Goal: Information Seeking & Learning: Learn about a topic

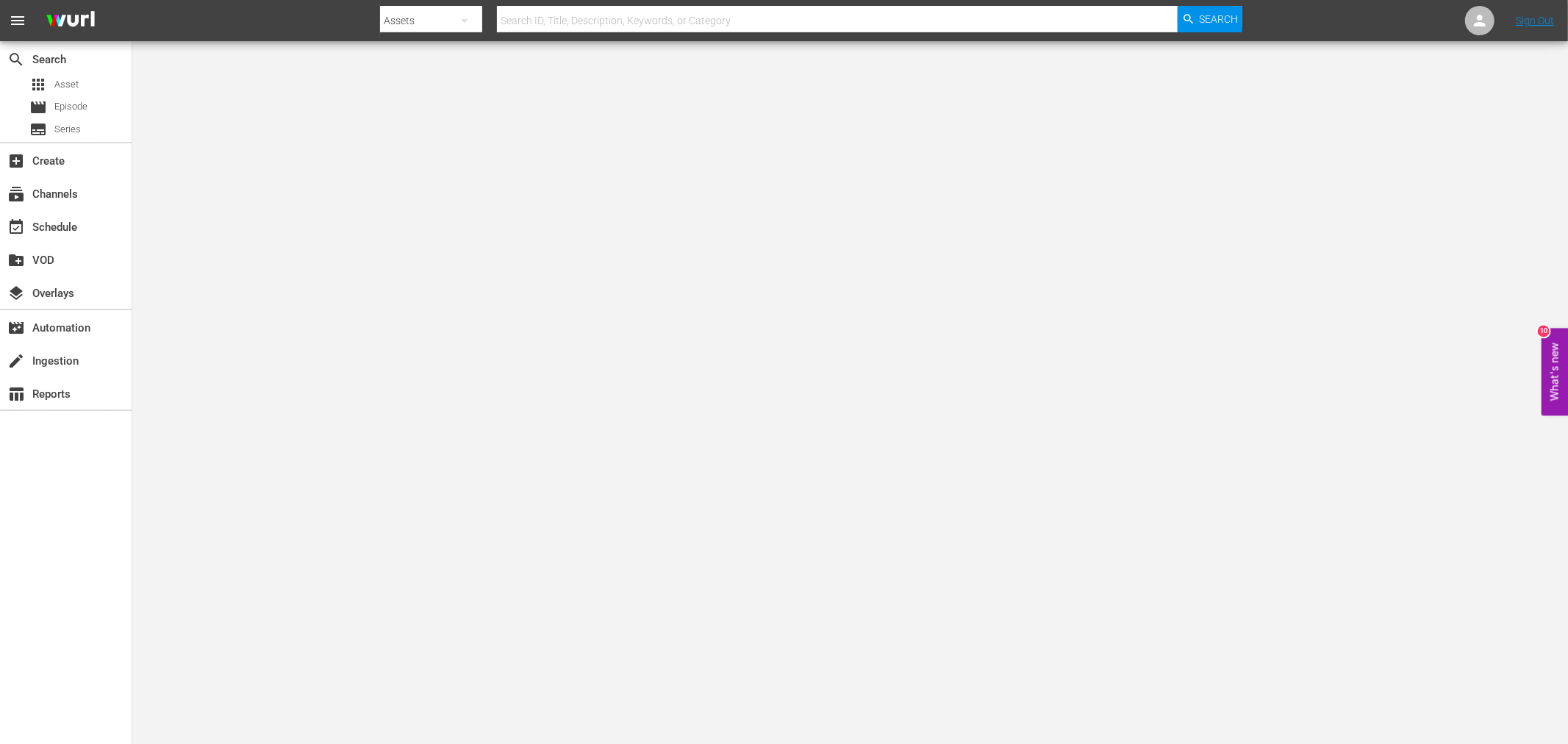
click at [598, 27] on input "text" at bounding box center [837, 20] width 681 height 35
type input "blackstar"
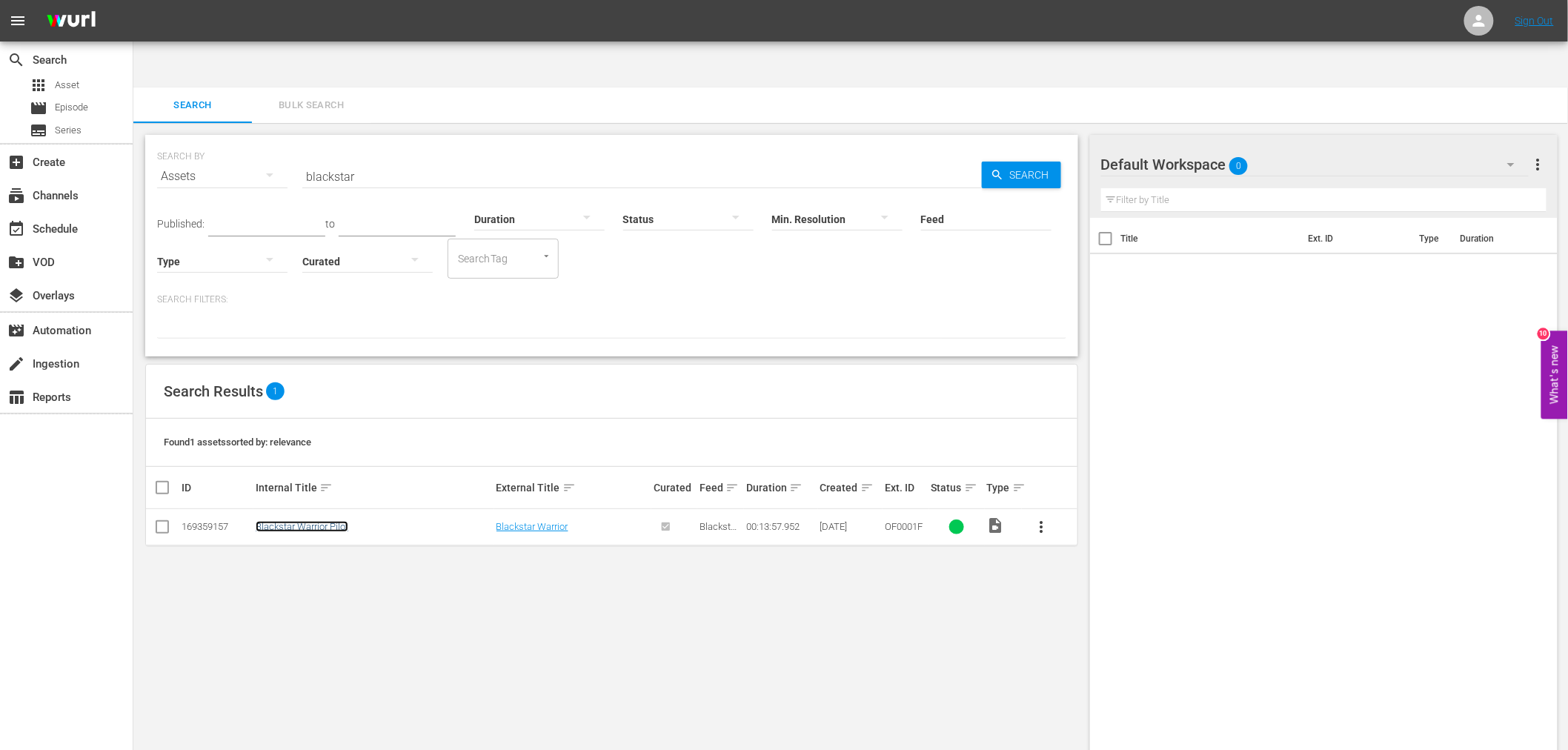
click at [335, 521] on link "Blackstar Warrior Pilot" at bounding box center [301, 527] width 93 height 11
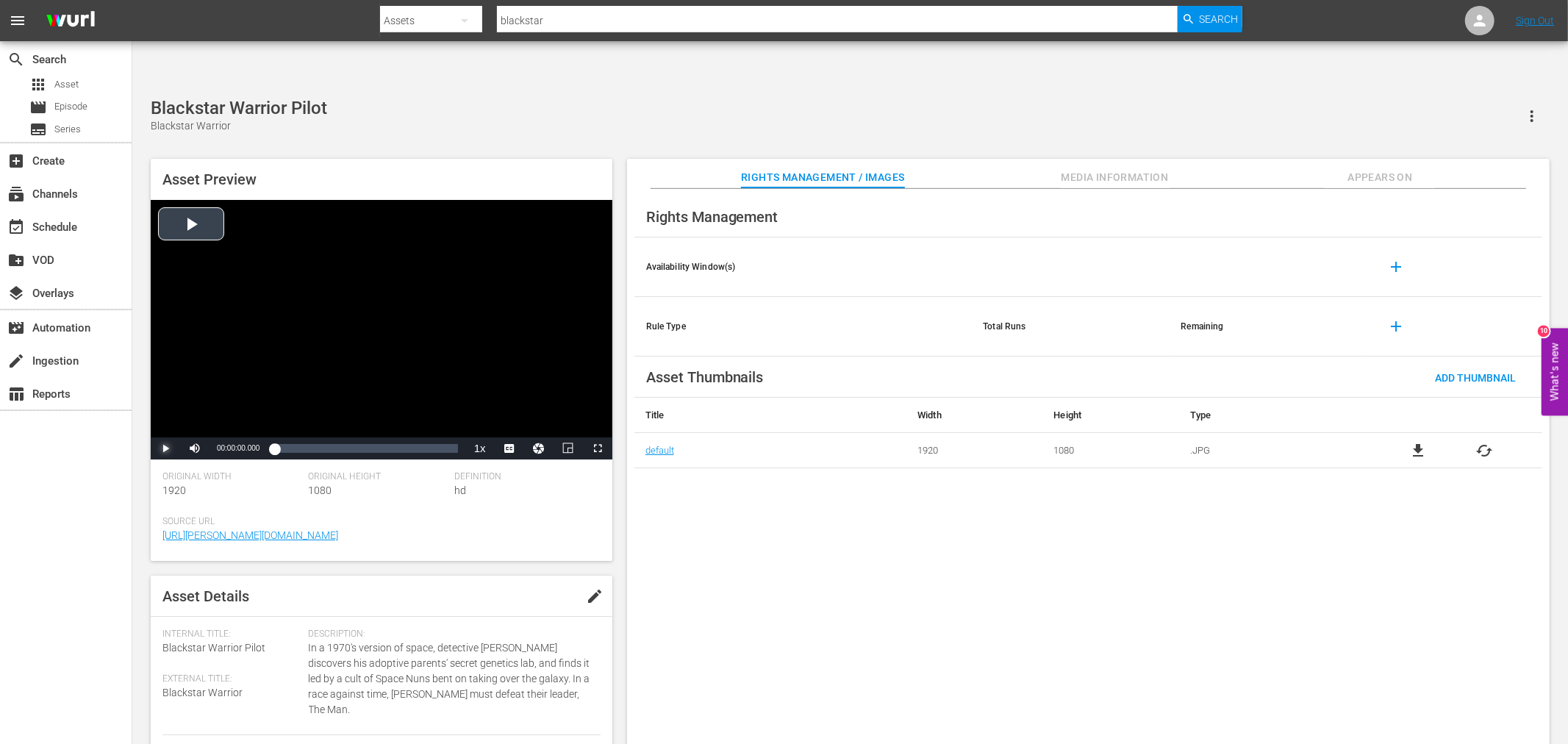
click at [166, 448] on span "Video Player" at bounding box center [166, 448] width 0 height 0
click at [427, 441] on div "Loaded : 3.56% 00:11:39.975 00:00:03.277" at bounding box center [365, 448] width 183 height 15
click at [446, 441] on div "00:13:00.971" at bounding box center [446, 448] width 1 height 15
click at [448, 441] on div "00:13:11.895" at bounding box center [360, 448] width 173 height 15
click at [457, 441] on div "00:13:32.239" at bounding box center [365, 448] width 182 height 15
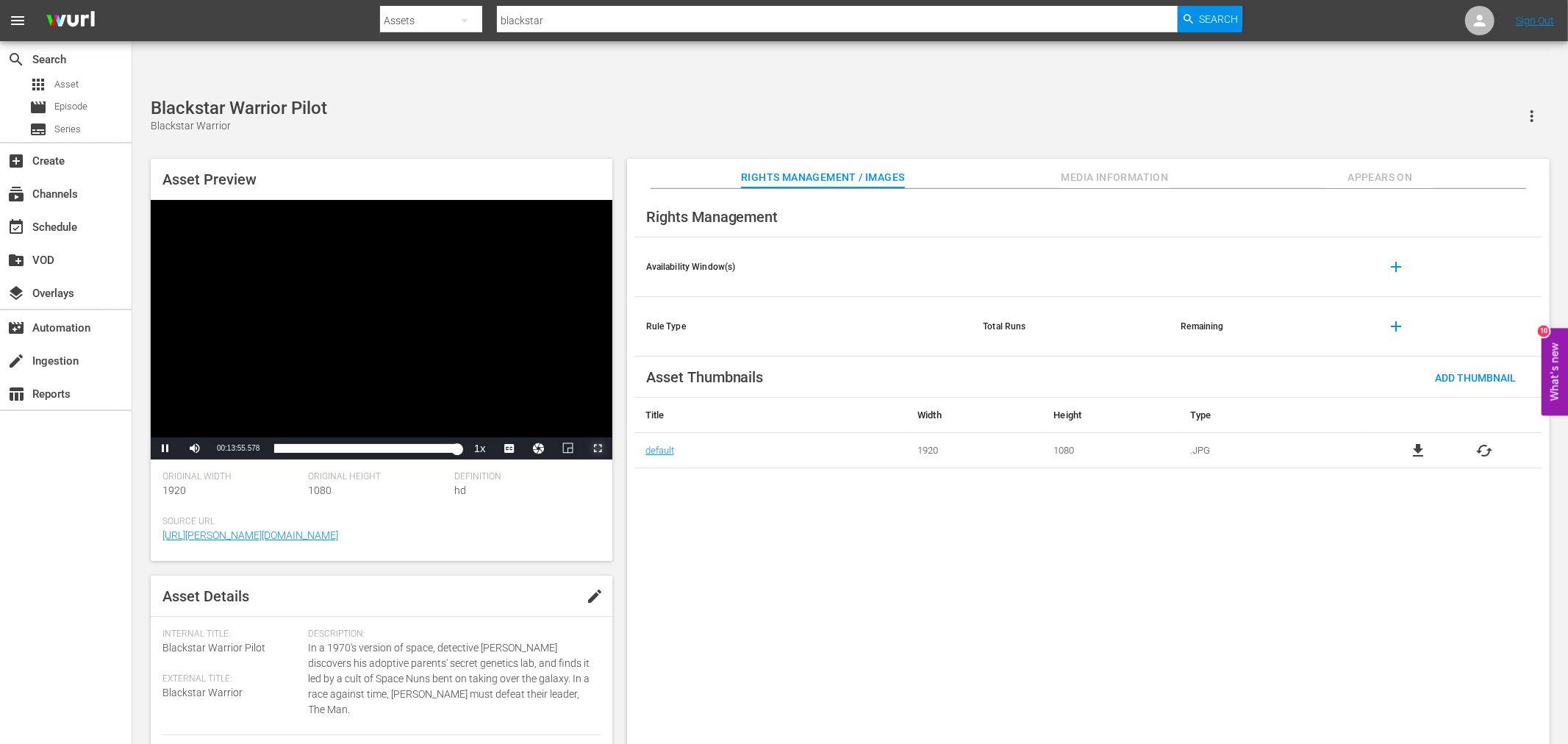
click at [598, 448] on span "Video Player" at bounding box center [598, 448] width 0 height 0
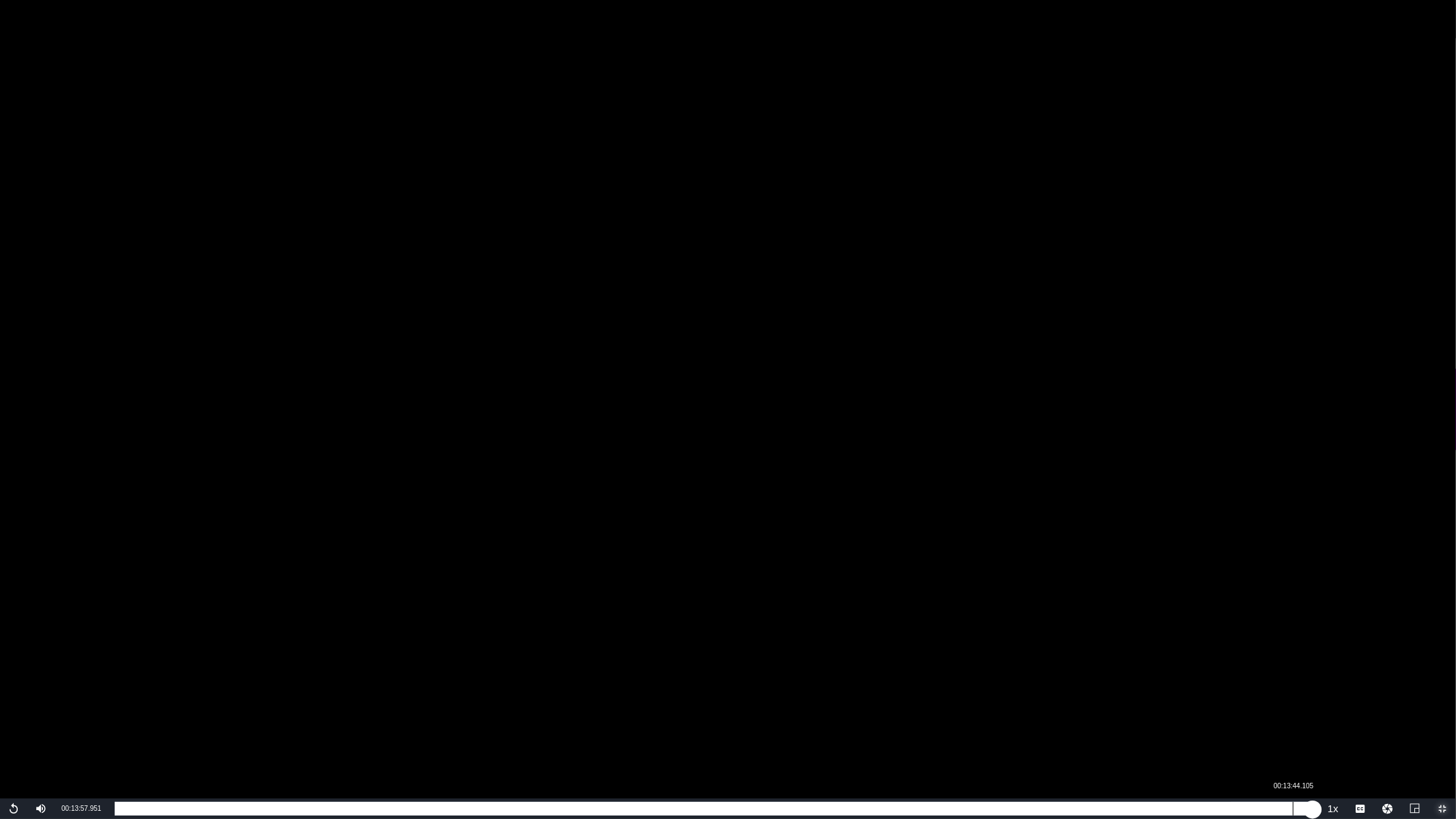
click at [1293, 690] on div "Loaded : 100.00% 00:13:44.105 00:13:57.951" at bounding box center [713, 809] width 1198 height 14
click at [1302, 690] on div "00:13:45.056" at bounding box center [708, 809] width 1187 height 14
click at [173, 690] on div "Loaded : 100.00% 00:00:30.981 00:13:57.951" at bounding box center [713, 809] width 1212 height 20
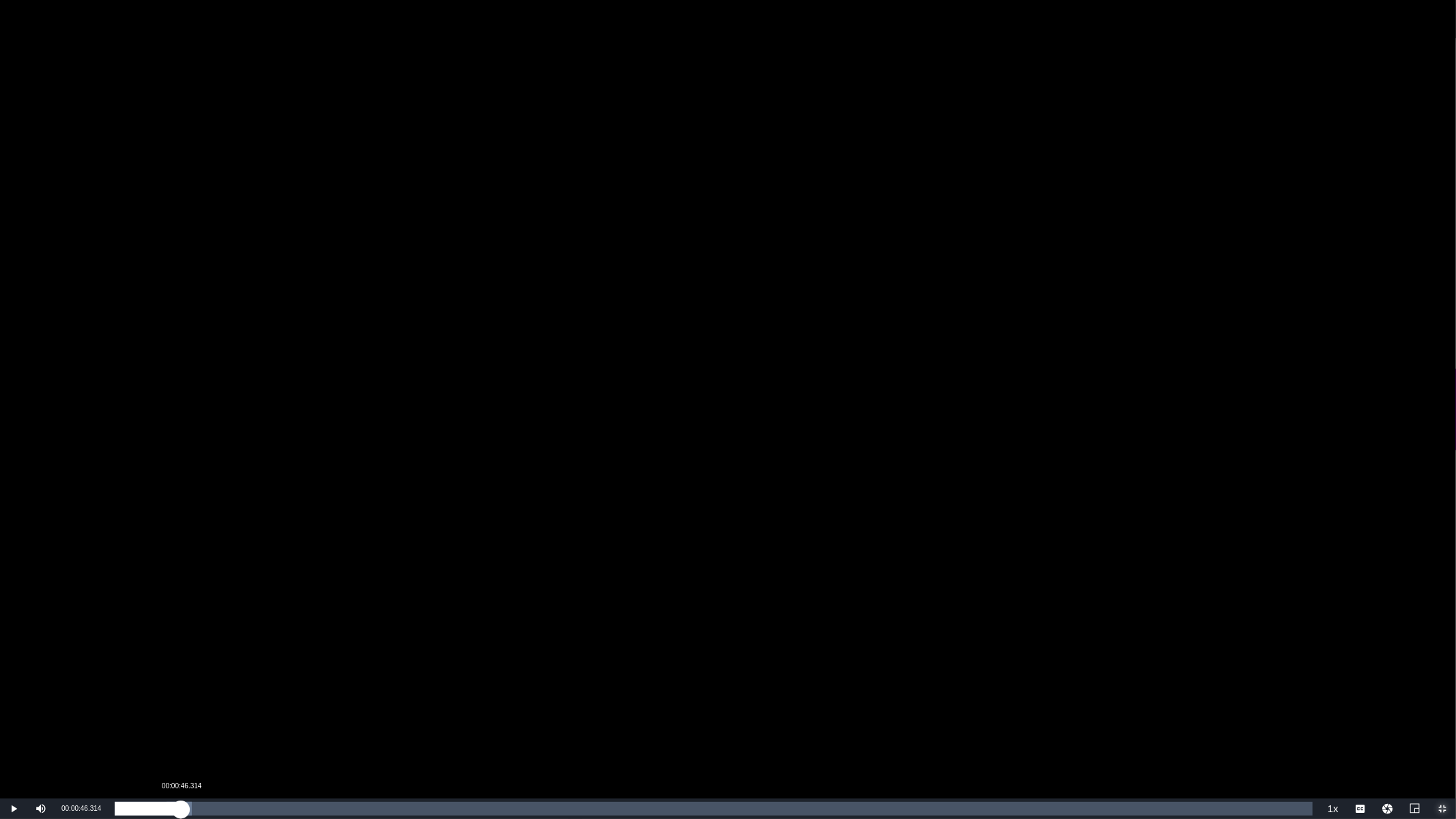
click at [181, 690] on div "Loaded : 6.44% 00:00:46.314 00:00:38.807" at bounding box center [713, 809] width 1198 height 14
click at [217, 690] on div "Loaded : 7.88% 00:01:11.619 00:00:46.799" at bounding box center [713, 809] width 1198 height 14
click at [248, 690] on div "Loaded : 8.58% 00:01:33.529 00:01:11.868" at bounding box center [713, 809] width 1198 height 14
click at [243, 690] on div "00:01:34.975" at bounding box center [182, 809] width 136 height 14
click at [234, 690] on div "Loaded : 15.05% 00:01:23.986 00:01:33.964" at bounding box center [713, 809] width 1198 height 14
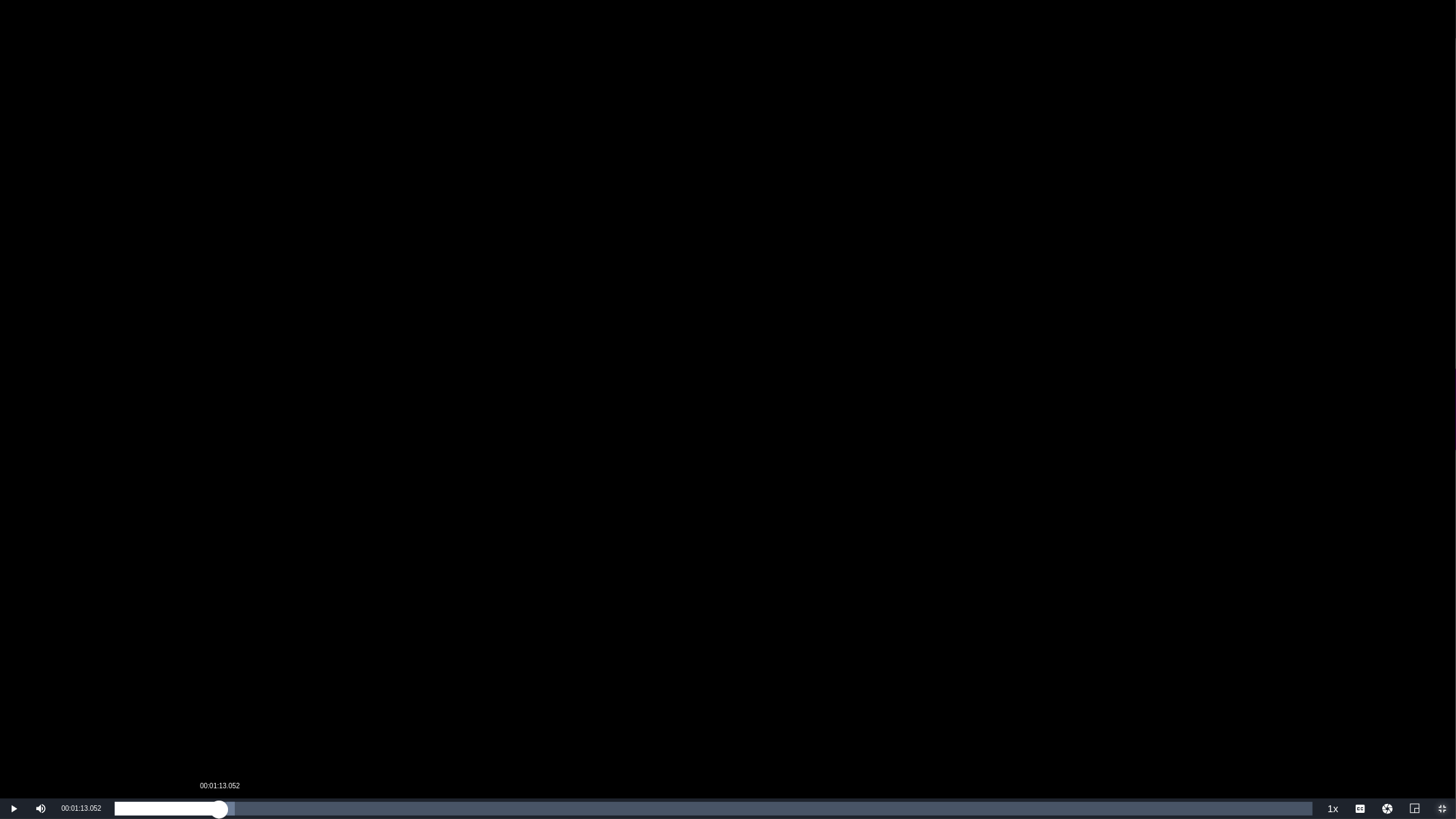
click at [219, 690] on div "Loaded : 10.02% 00:01:13.052 00:01:23.968" at bounding box center [713, 809] width 1198 height 14
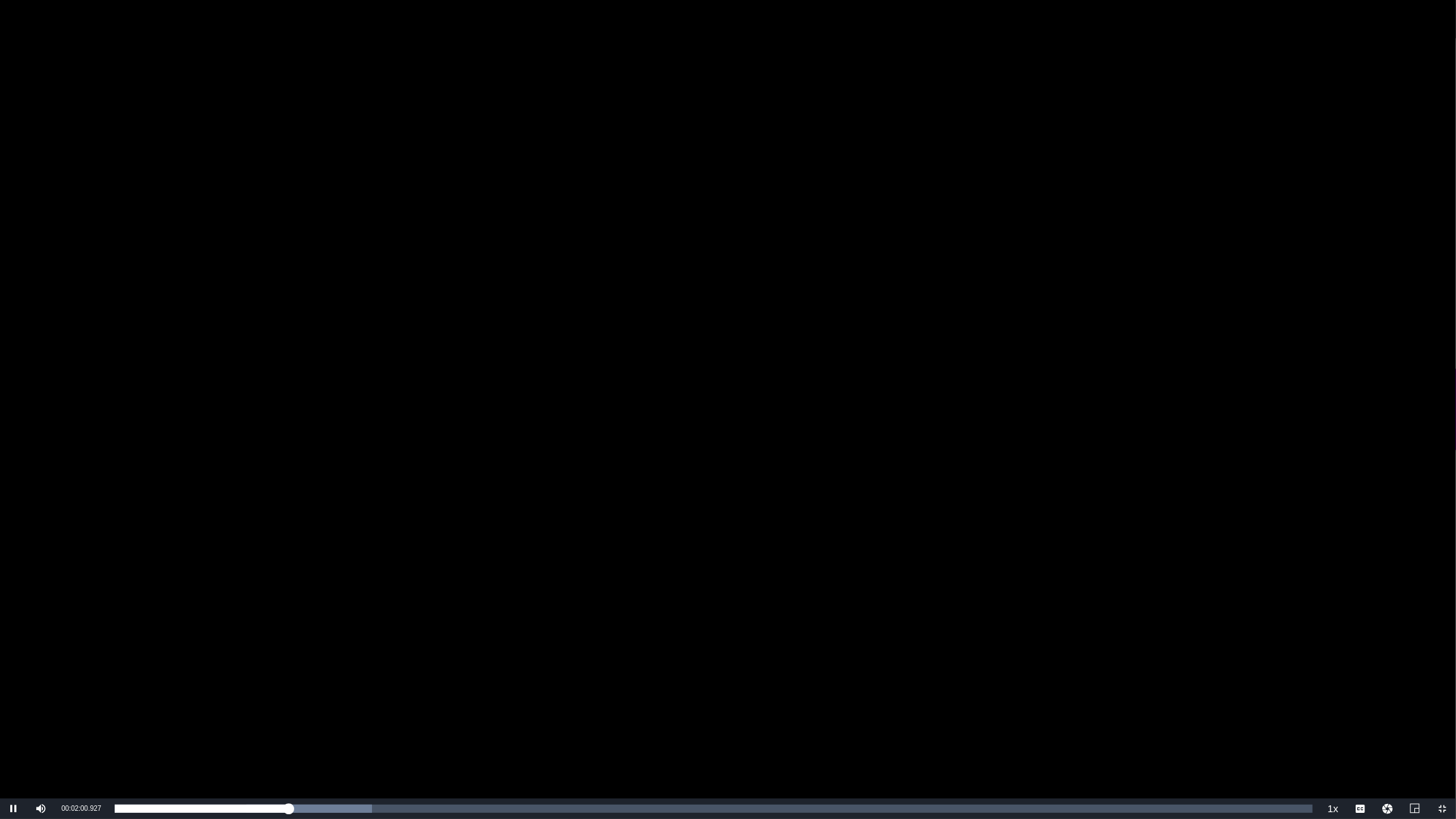
click at [1172, 208] on div "Video Player" at bounding box center [728, 399] width 1456 height 799
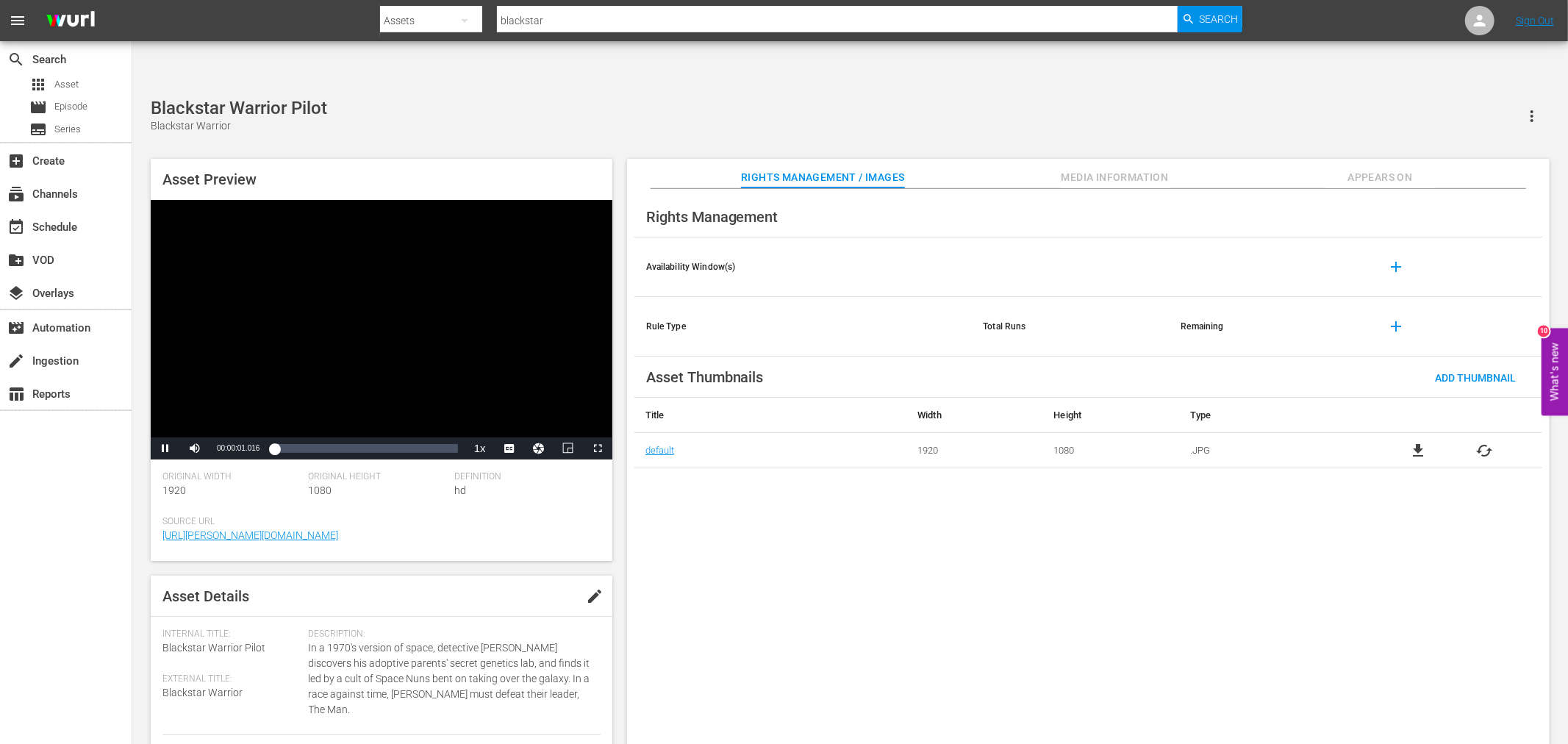
click at [997, 571] on div "Rights Management Availability Window(s) add Rule Type Total Runs Remaining add…" at bounding box center [1088, 479] width 923 height 579
